Goal: Find specific page/section: Find specific page/section

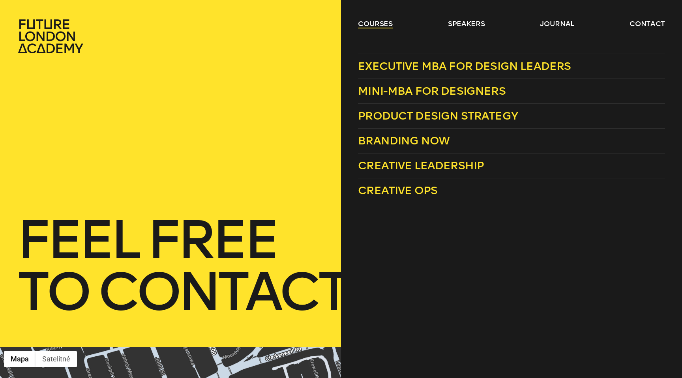
click at [378, 21] on link "courses" at bounding box center [375, 23] width 35 height 9
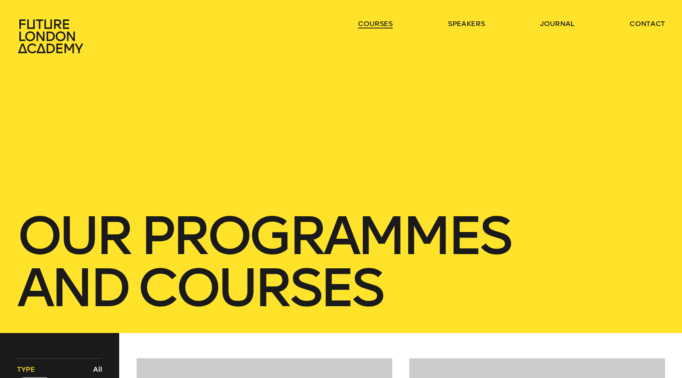
click at [378, 21] on link "courses" at bounding box center [375, 23] width 35 height 9
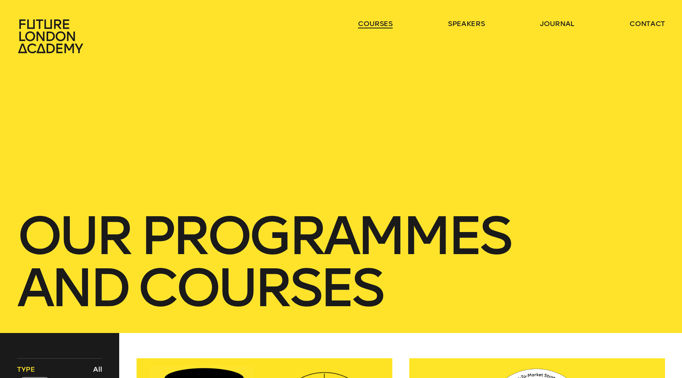
click at [379, 22] on link "courses" at bounding box center [375, 23] width 35 height 9
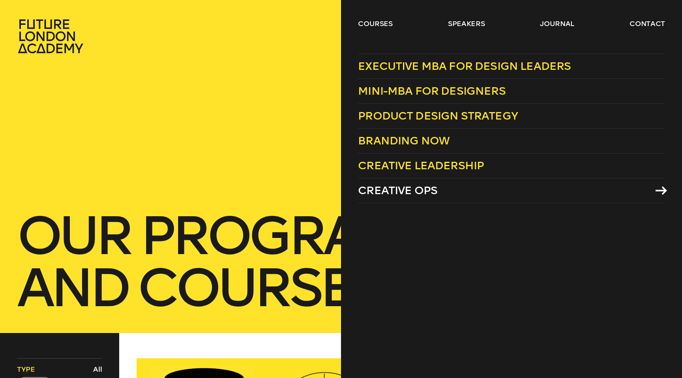
click at [418, 191] on span "Creative Ops" at bounding box center [397, 190] width 79 height 13
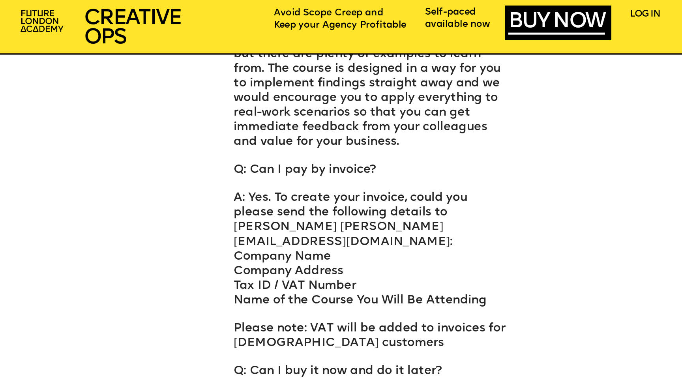
scroll to position [5168, 0]
